Goal: Transaction & Acquisition: Book appointment/travel/reservation

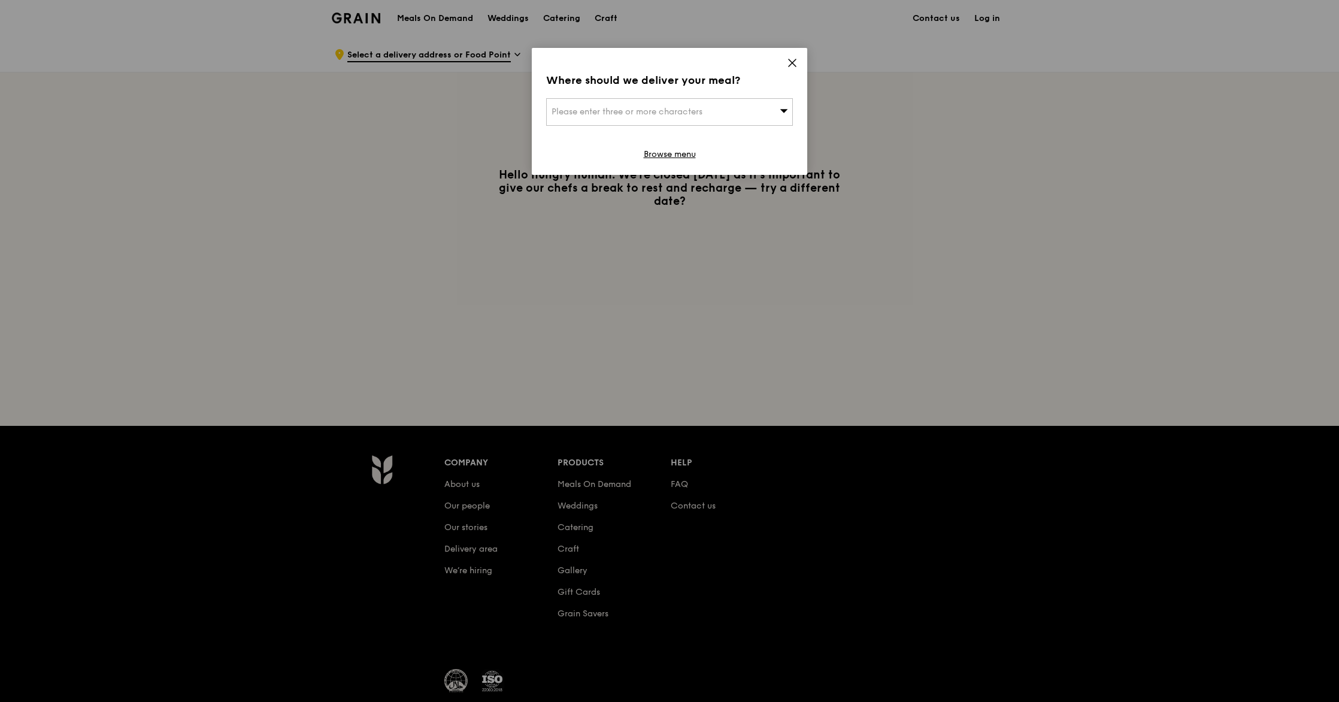
click at [794, 64] on icon at bounding box center [792, 63] width 11 height 11
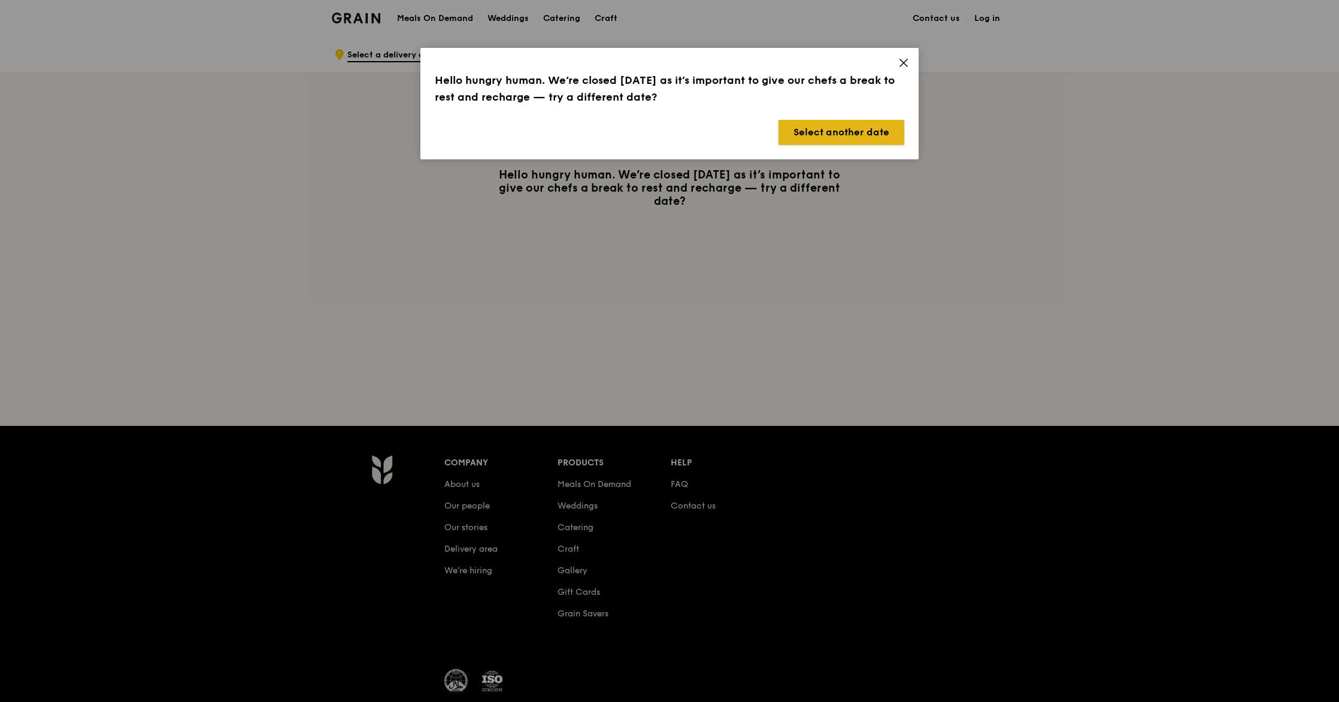
click at [796, 132] on button "Select another date" at bounding box center [842, 132] width 126 height 25
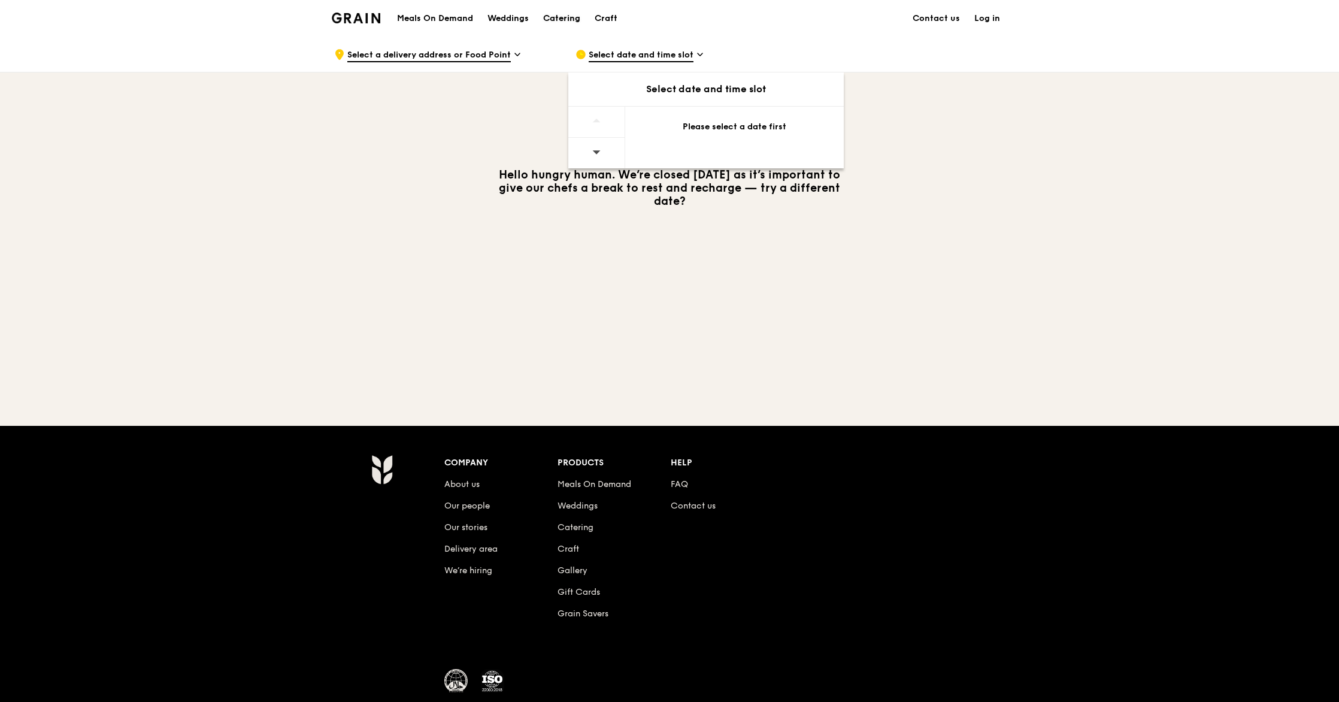
click at [568, 16] on div "Catering" at bounding box center [561, 19] width 37 height 36
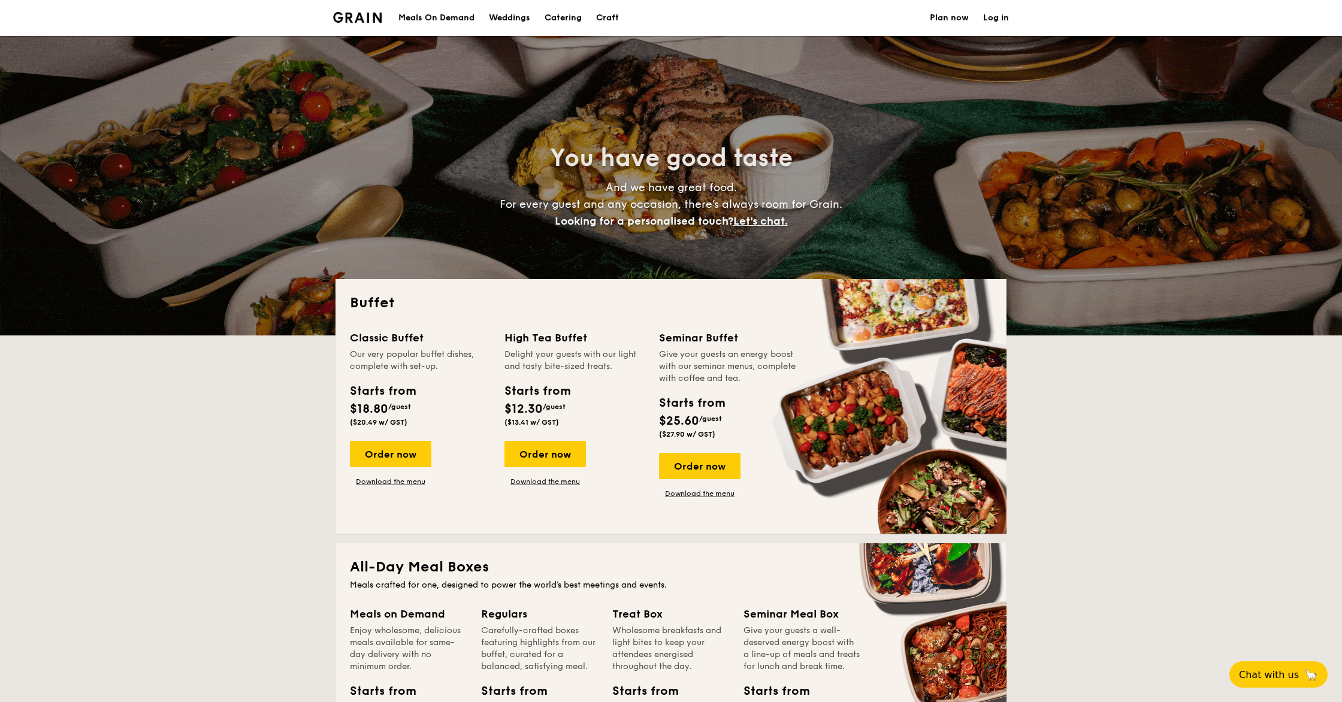
select select
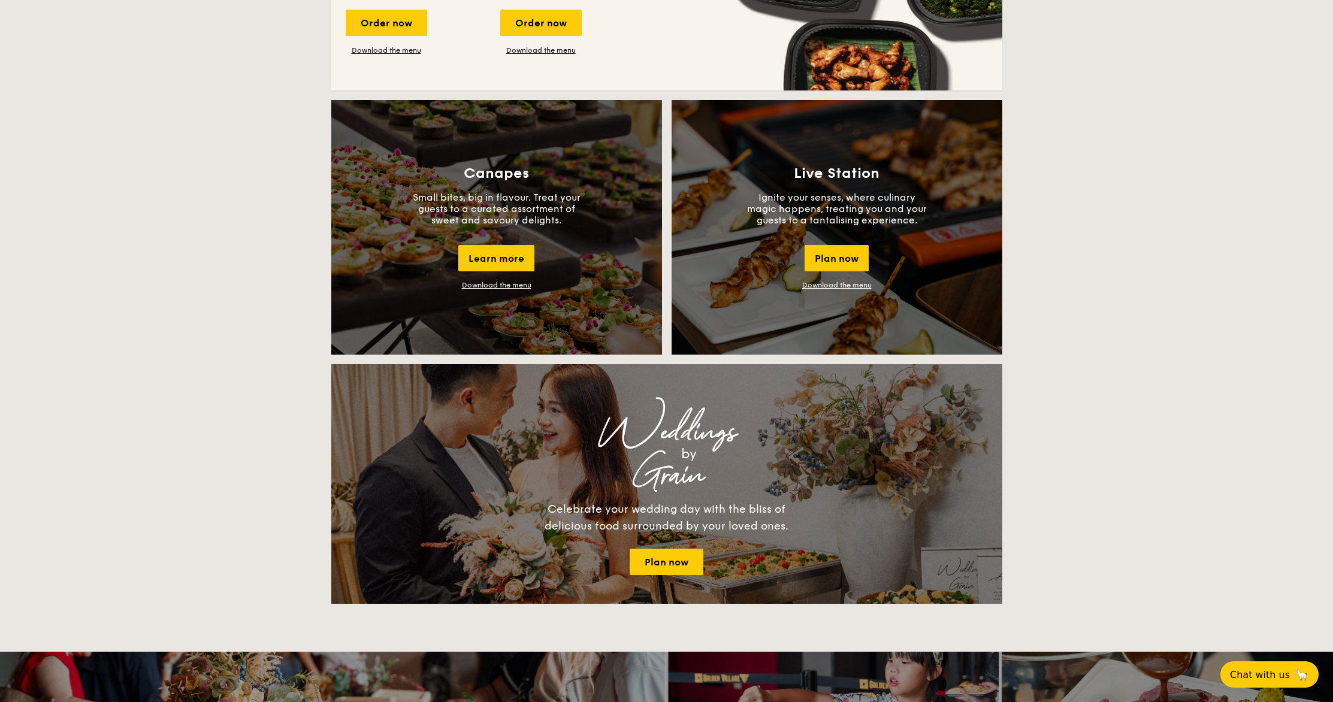
scroll to position [736, 0]
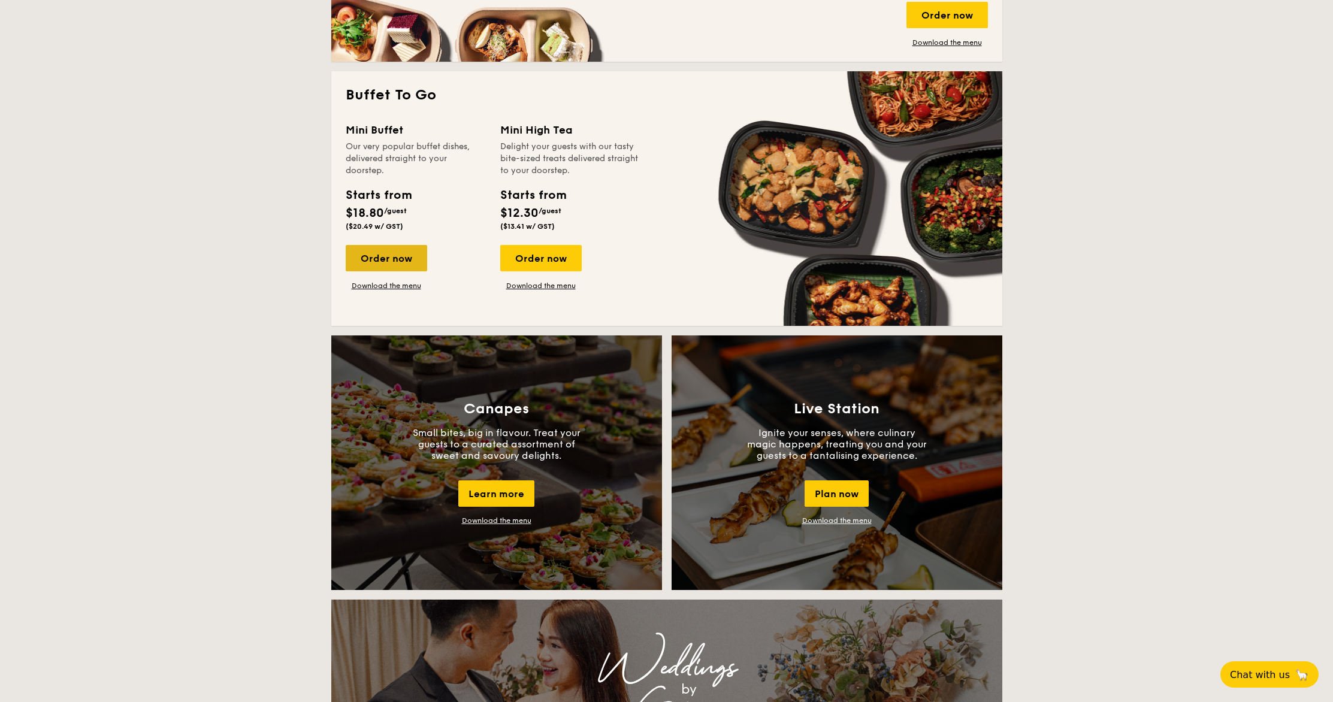
click at [371, 260] on div "Order now" at bounding box center [386, 258] width 81 height 26
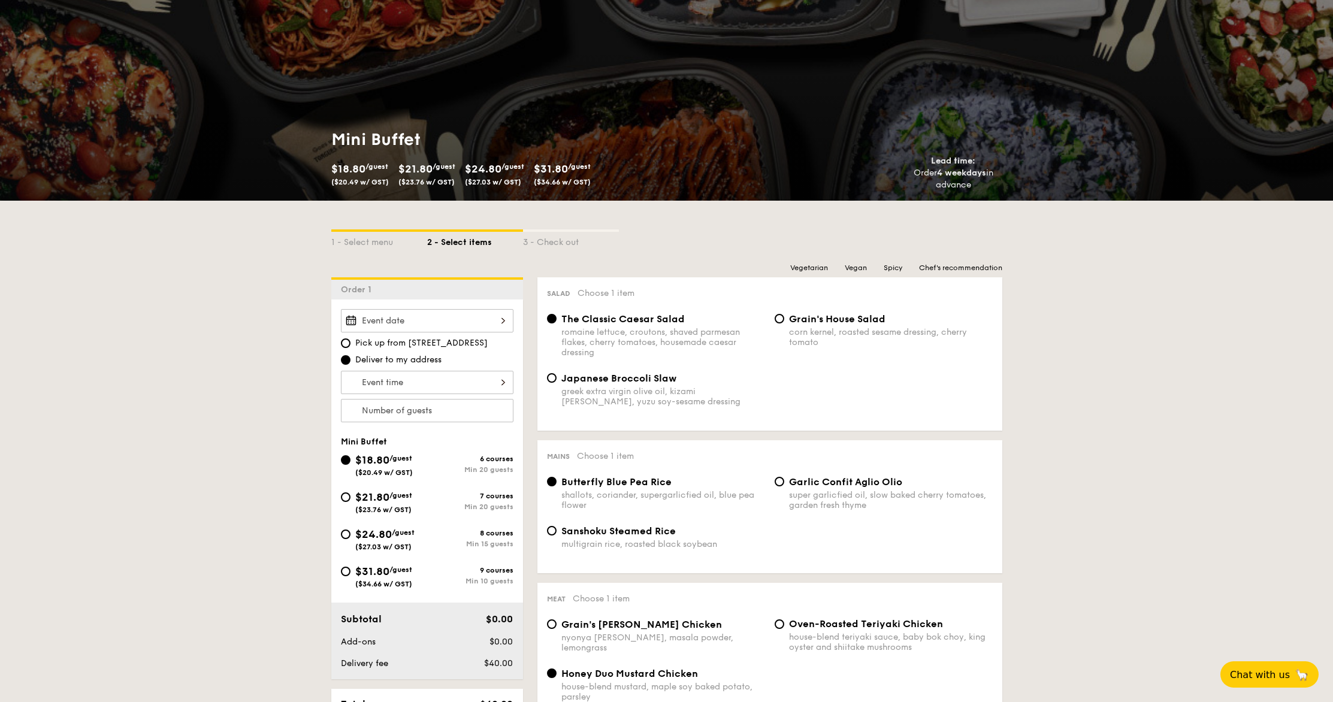
scroll to position [81, 0]
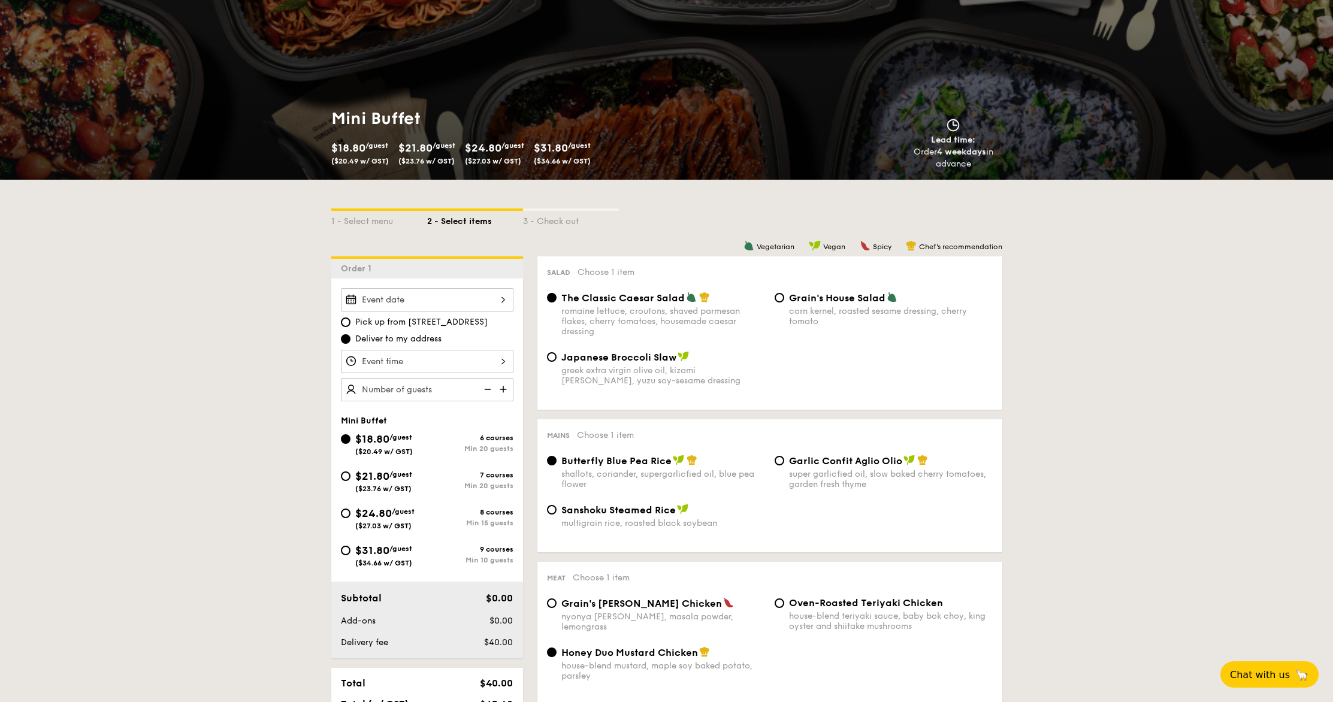
select select
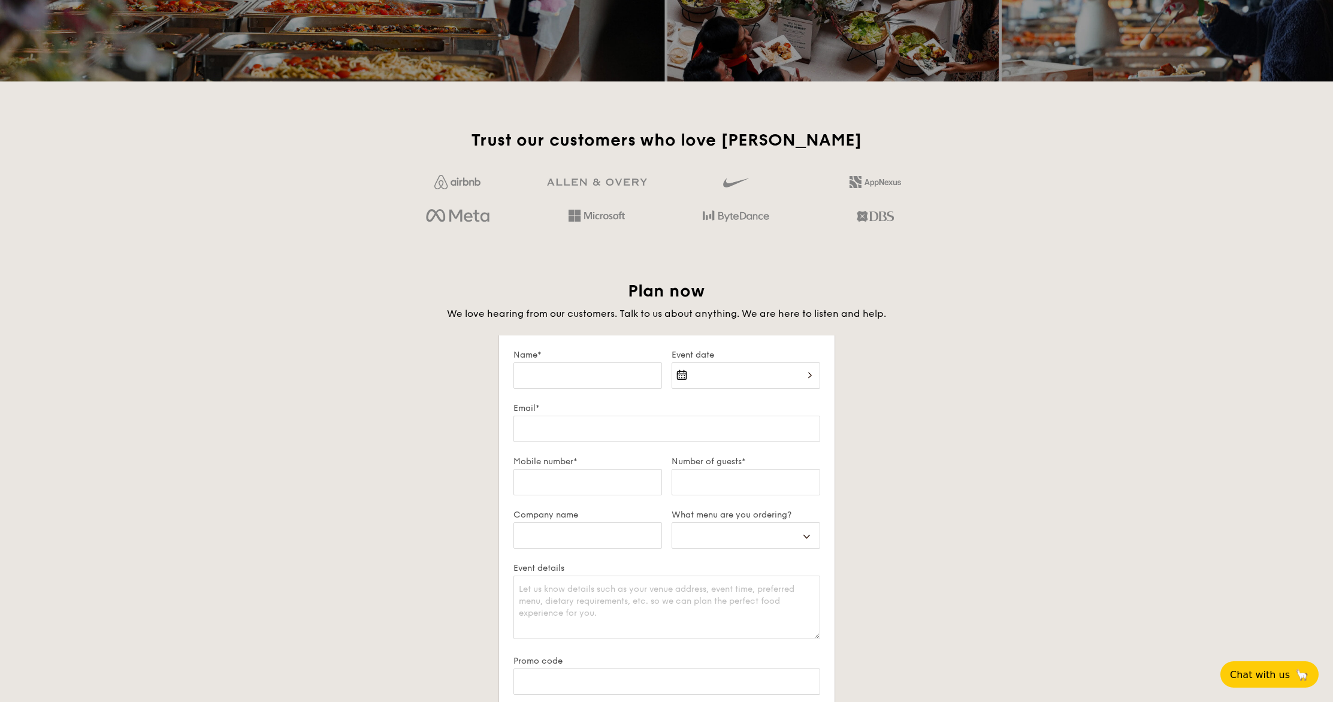
scroll to position [1781, 0]
